Goal: Information Seeking & Learning: Find specific page/section

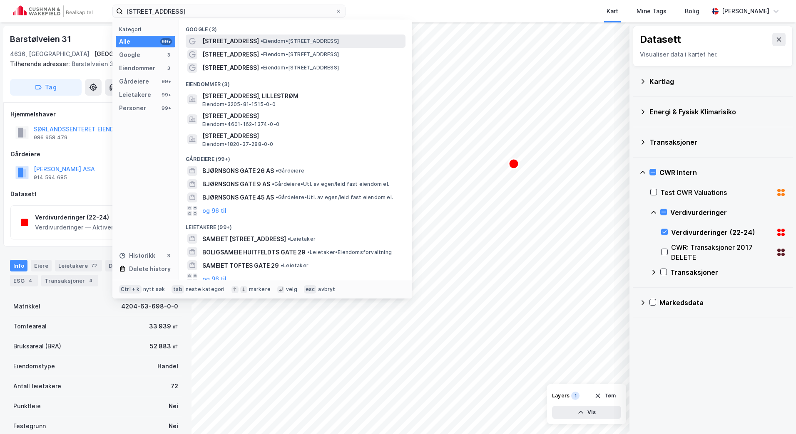
click at [250, 37] on span "[STREET_ADDRESS]" at bounding box center [230, 41] width 57 height 10
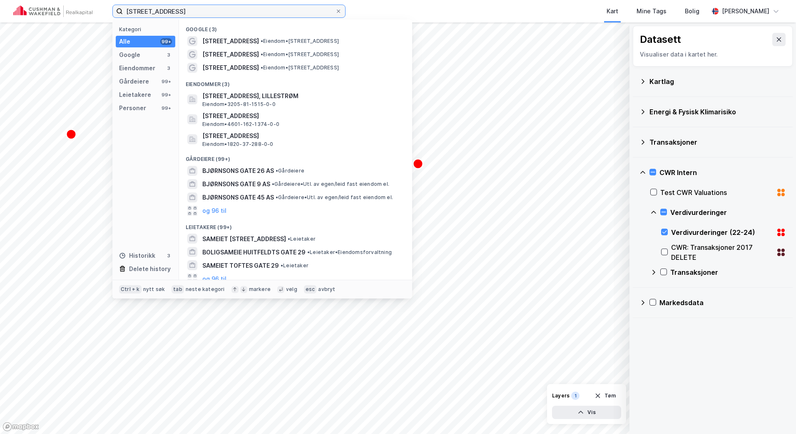
click at [213, 10] on input "[STREET_ADDRESS]" at bounding box center [229, 11] width 212 height 12
click at [262, 56] on span "• Eiendom • [STREET_ADDRESS]" at bounding box center [299, 54] width 78 height 7
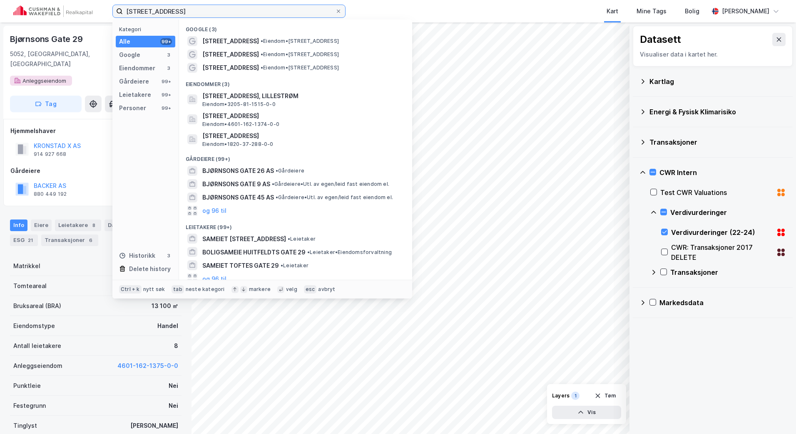
drag, startPoint x: 238, startPoint y: 11, endPoint x: 41, endPoint y: 6, distance: 196.9
click at [42, 7] on div "[STREET_ADDRESS] Kategori Alle 99+ Google 3 Eiendommer 3 Gårdeiere 99+ Leietake…" at bounding box center [398, 11] width 796 height 22
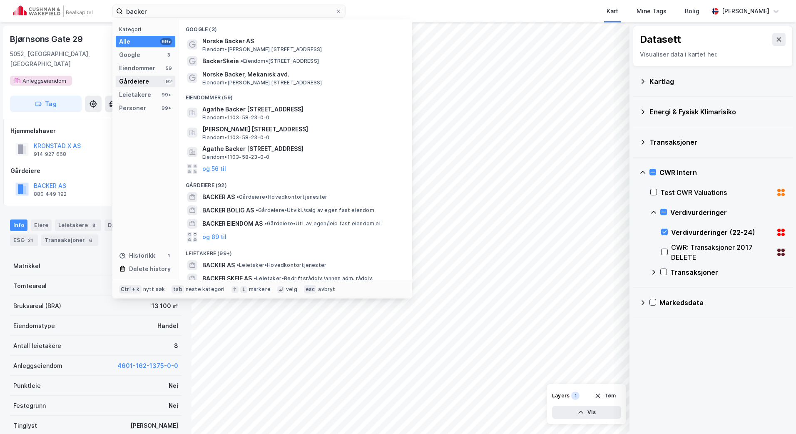
click at [150, 76] on div "Gårdeiere 92" at bounding box center [145, 82] width 59 height 12
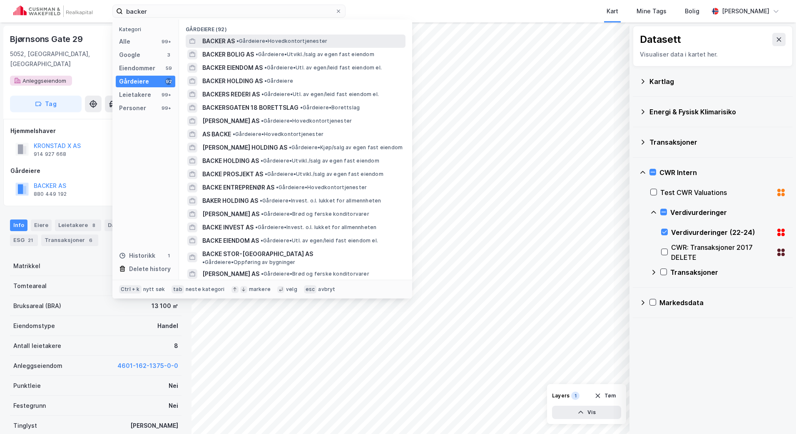
click at [217, 43] on span "BACKER AS" at bounding box center [218, 41] width 32 height 10
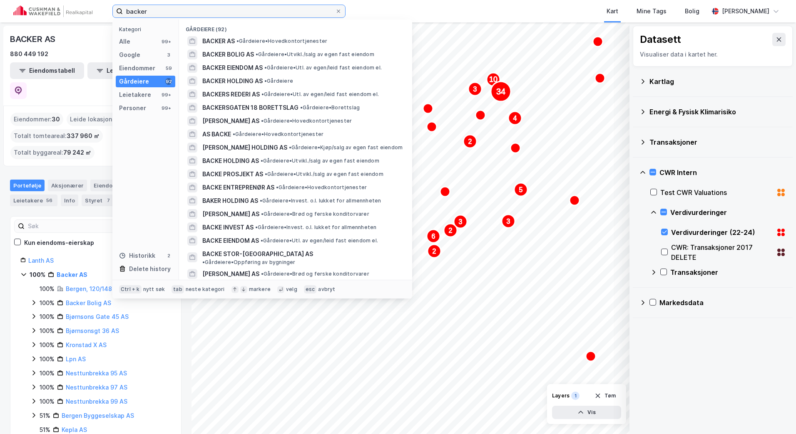
drag, startPoint x: 131, startPoint y: 15, endPoint x: 87, endPoint y: 11, distance: 44.3
click at [89, 15] on div "backer Kategori Alle 99+ Google 3 Eiendommer 59 Gårdeiere 92 Leietakere 99+ Per…" at bounding box center [398, 11] width 796 height 22
paste input "[STREET_ADDRESS]"
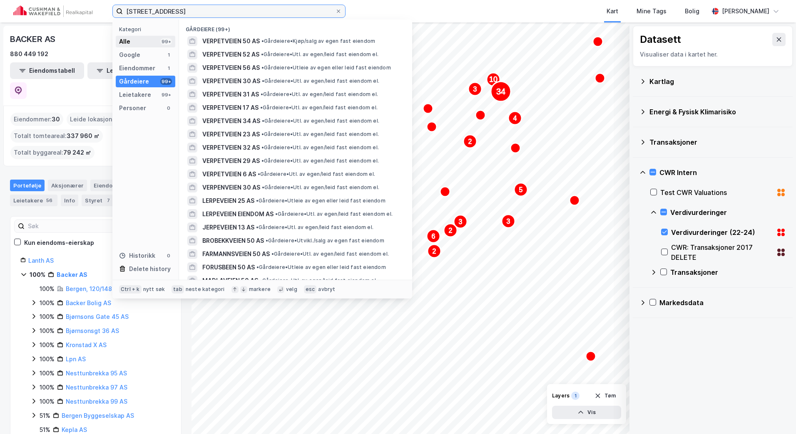
type input "[STREET_ADDRESS]"
click at [154, 37] on div "Alle 99+" at bounding box center [145, 42] width 59 height 12
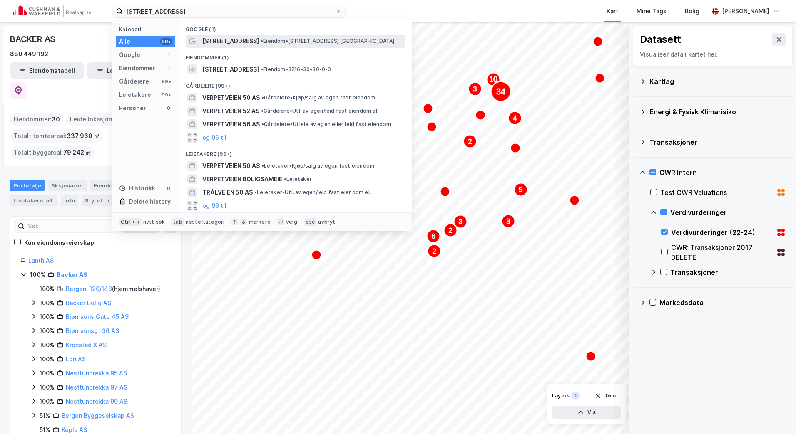
click at [219, 37] on span "[STREET_ADDRESS]" at bounding box center [230, 41] width 57 height 10
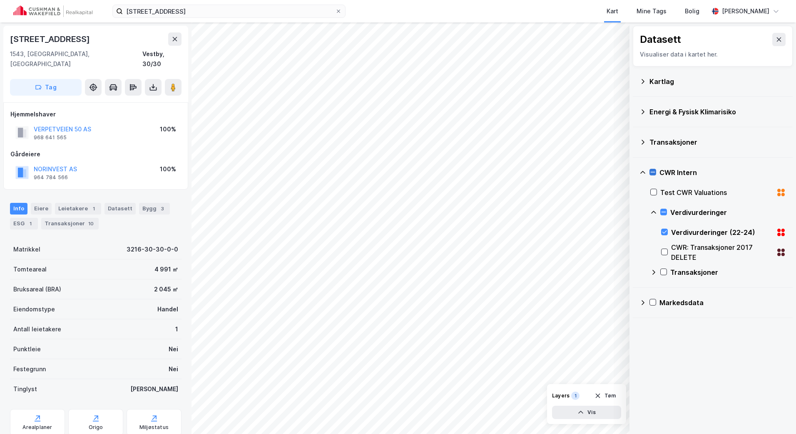
click at [651, 170] on icon at bounding box center [652, 172] width 6 height 6
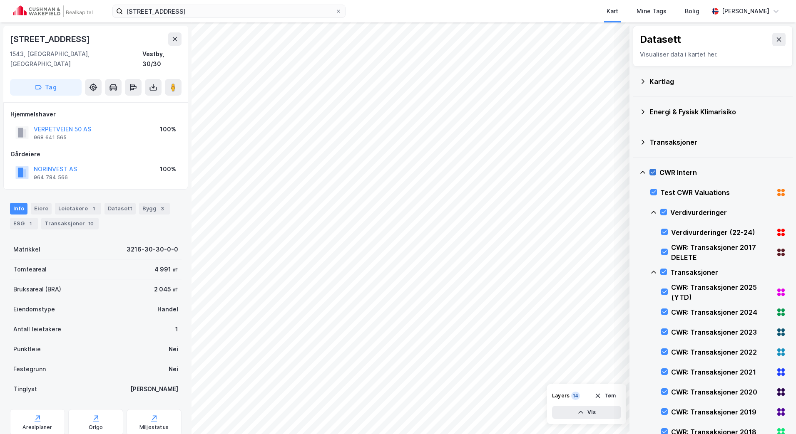
click at [652, 173] on icon at bounding box center [652, 172] width 6 height 6
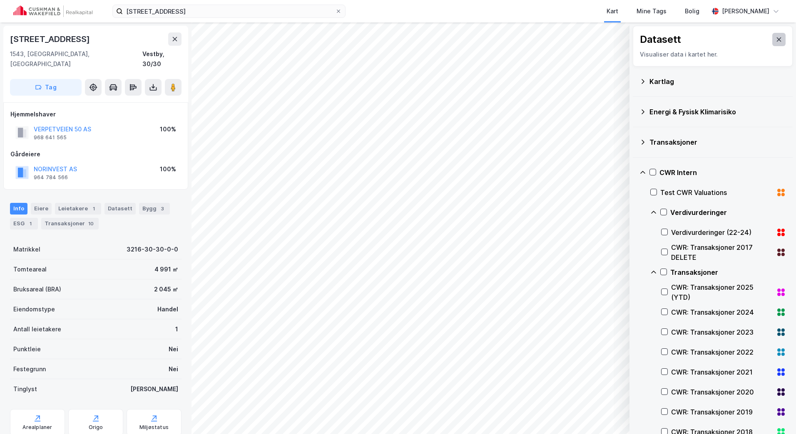
click at [775, 42] on icon at bounding box center [778, 39] width 7 height 7
